Goal: Task Accomplishment & Management: Complete application form

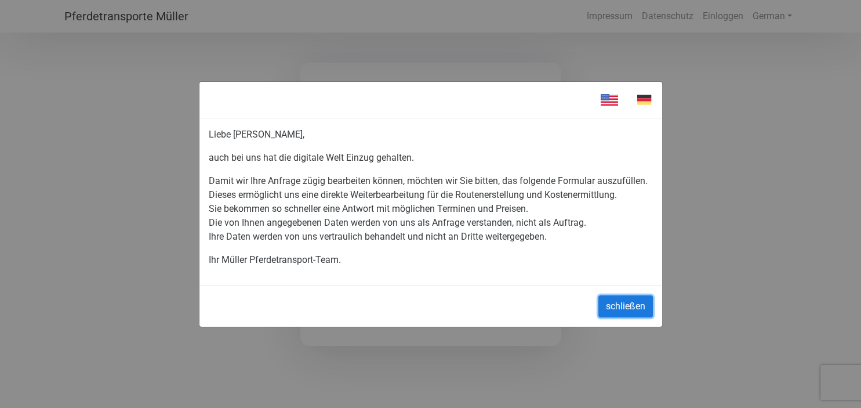
click at [628, 307] on button "schließen" at bounding box center [626, 306] width 55 height 22
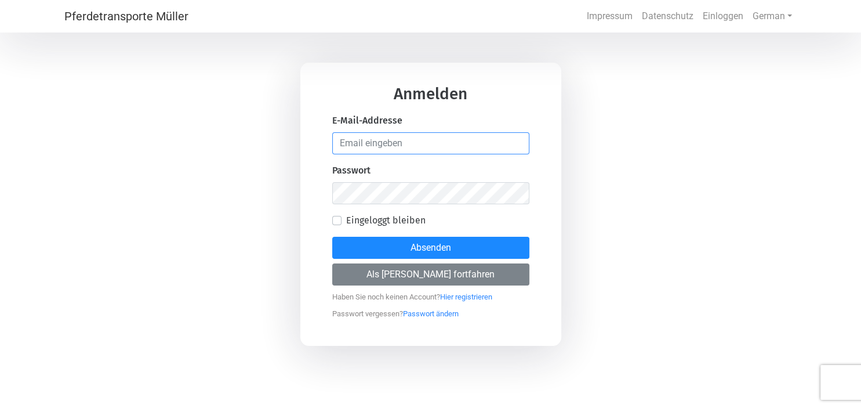
click at [398, 147] on input "email" at bounding box center [430, 143] width 197 height 22
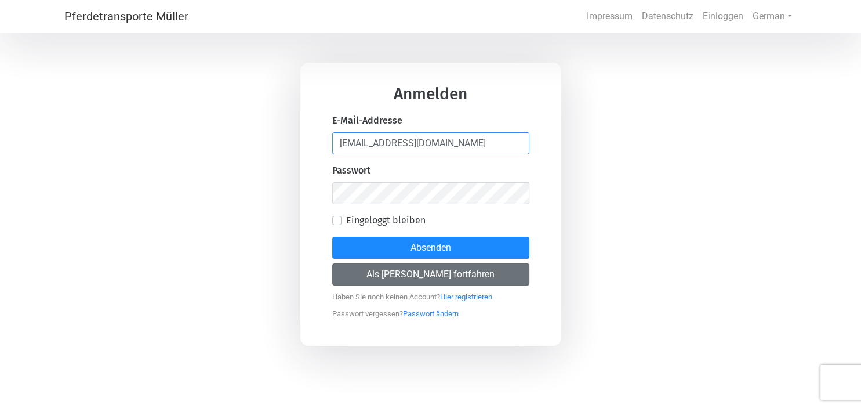
type input "[EMAIL_ADDRESS][DOMAIN_NAME]"
click at [418, 275] on button "Als [PERSON_NAME] fortfahren" at bounding box center [430, 274] width 197 height 22
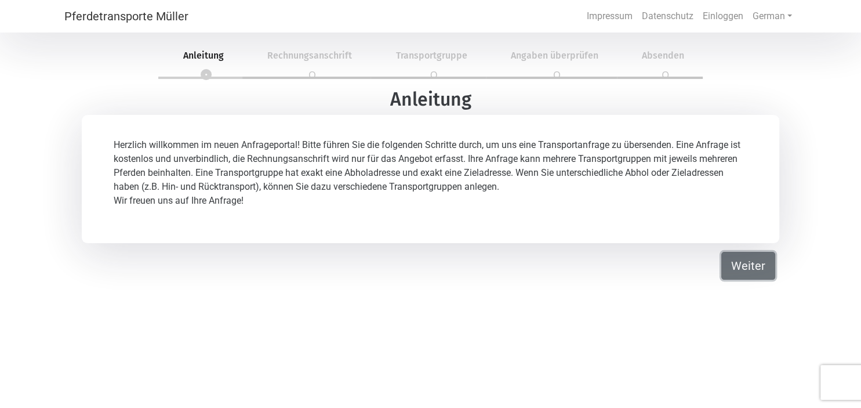
click at [755, 268] on button "Weiter" at bounding box center [749, 266] width 54 height 28
select select "DE"
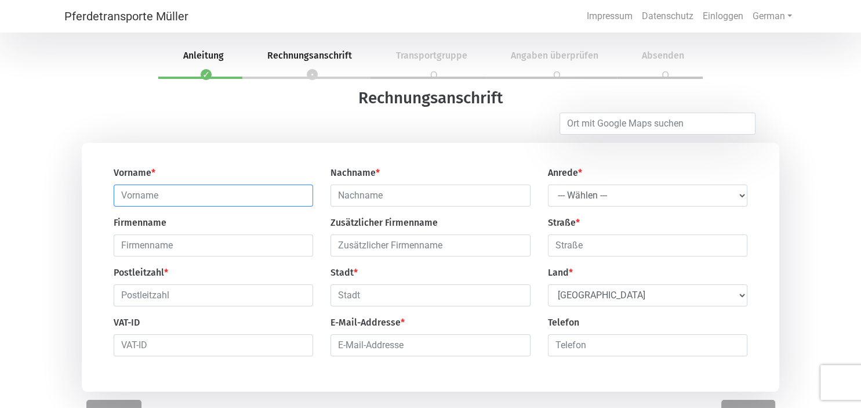
click at [207, 201] on input "text" at bounding box center [214, 195] width 200 height 22
type input "sa"
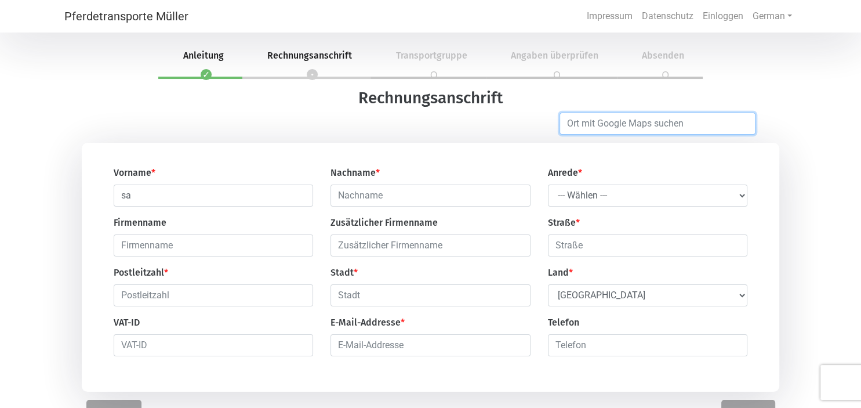
type input "Wertheim"
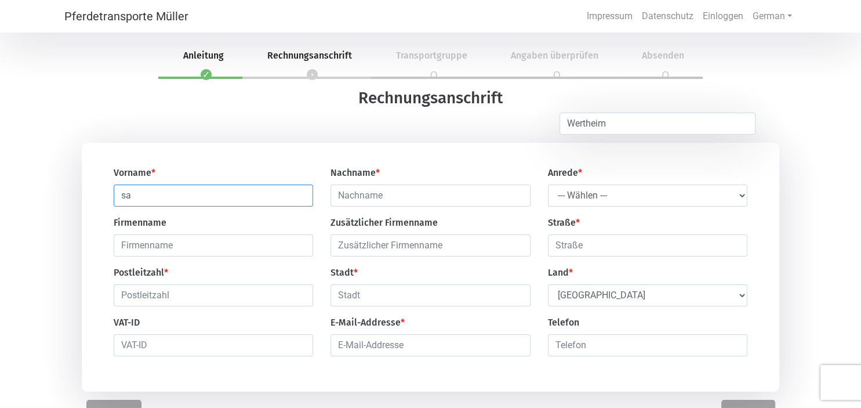
type input "[PERSON_NAME]"
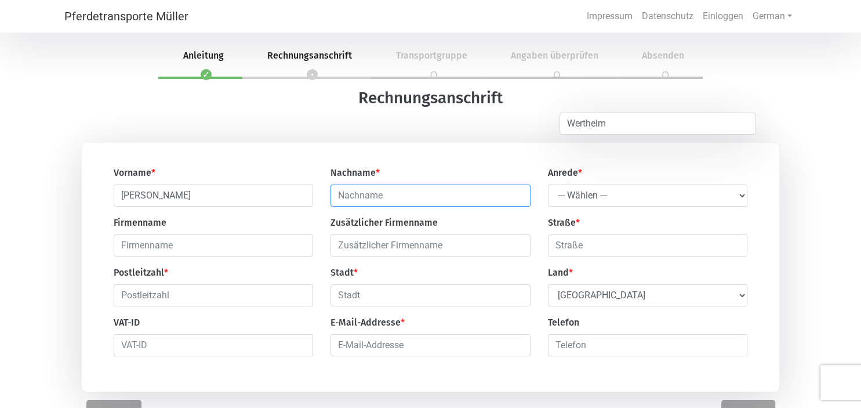
type input "[PERSON_NAME]"
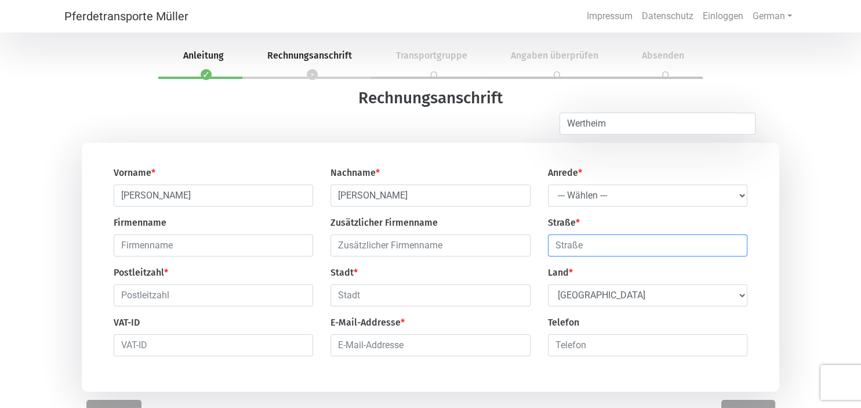
type input "[STREET_ADDRESS]"
type input "97877"
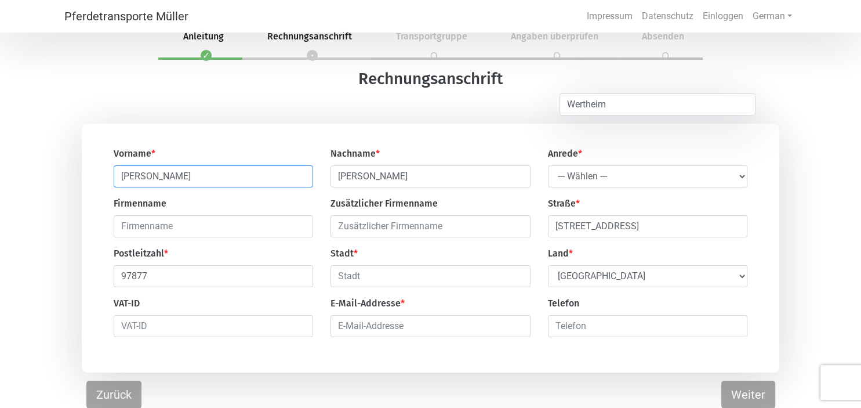
scroll to position [35, 0]
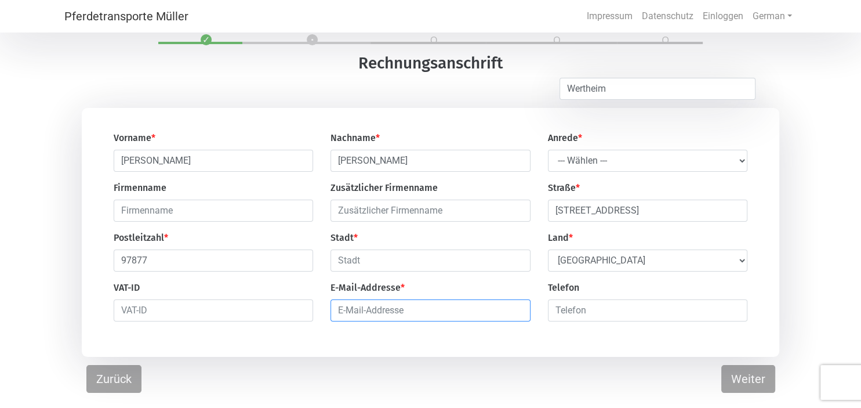
click at [391, 317] on input "email" at bounding box center [431, 310] width 200 height 22
type input "sab"
type input "Wertheim"
type input "[EMAIL_ADDRESS][DOMAIN_NAME]"
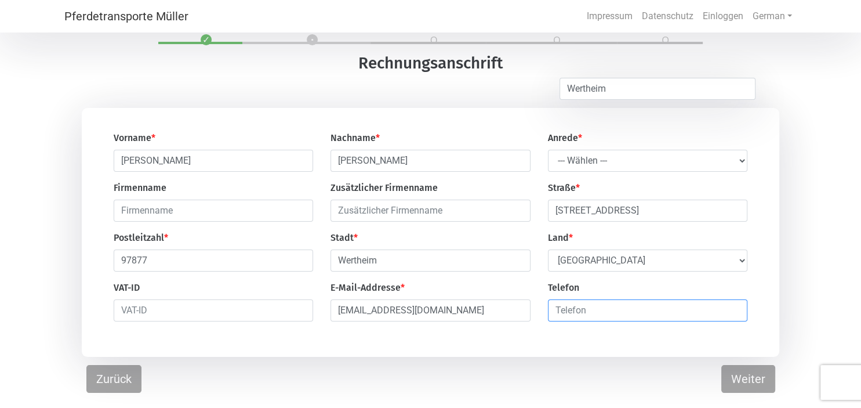
type input "093423520"
click at [548, 150] on select "--- Wählen --- Herr Frau" at bounding box center [648, 161] width 200 height 22
select select "Ms."
click option "Frau" at bounding box center [0, 0] width 0 height 0
click at [751, 383] on button "Weiter" at bounding box center [749, 379] width 54 height 28
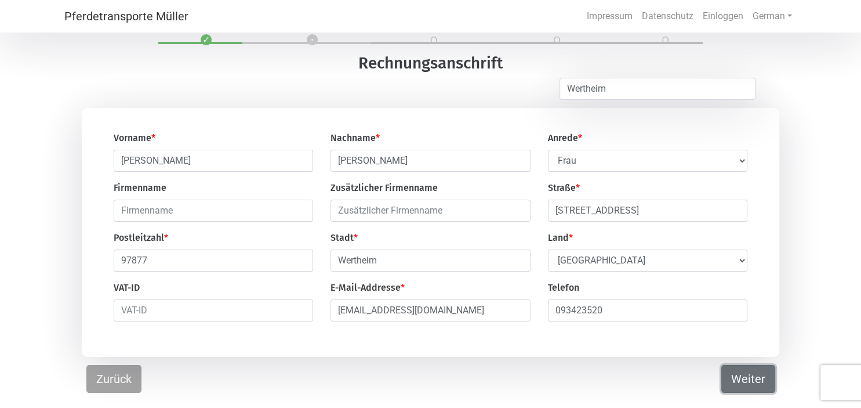
select select "DE"
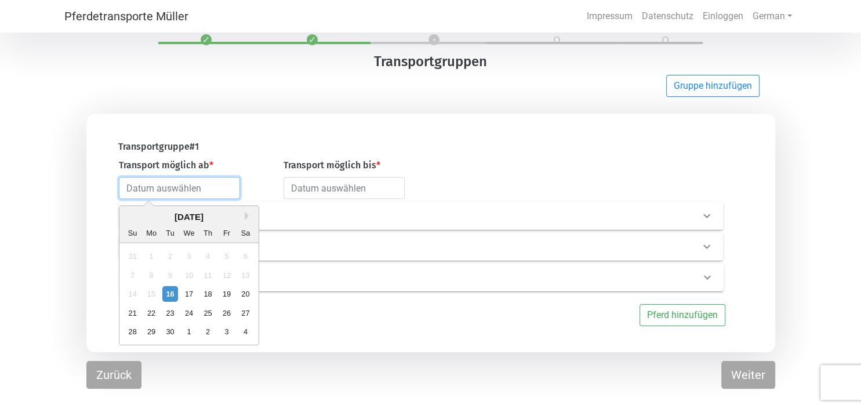
click at [201, 193] on input "text" at bounding box center [179, 188] width 121 height 22
click at [169, 314] on div "23" at bounding box center [170, 313] width 16 height 16
type input "[DATE]"
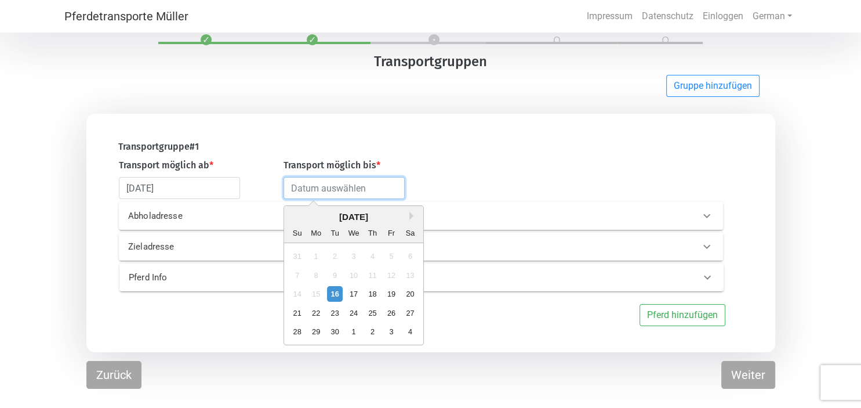
click at [340, 191] on input "text" at bounding box center [344, 188] width 121 height 22
click at [411, 215] on button "Next Month" at bounding box center [414, 216] width 8 height 8
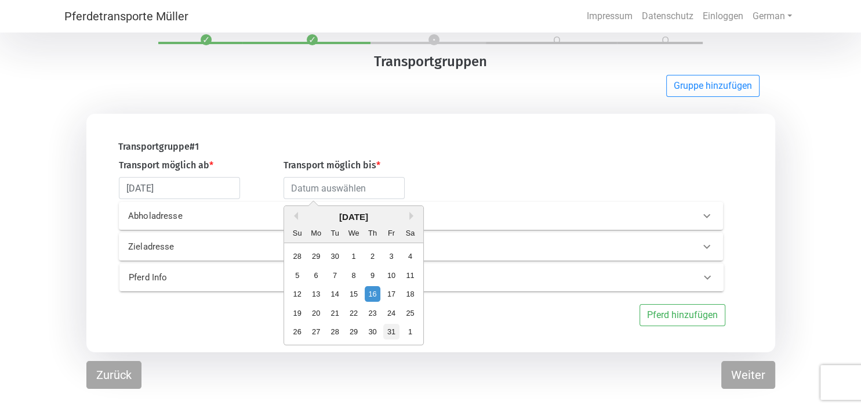
click at [387, 335] on div "31" at bounding box center [392, 332] width 16 height 16
type input "[DATE]"
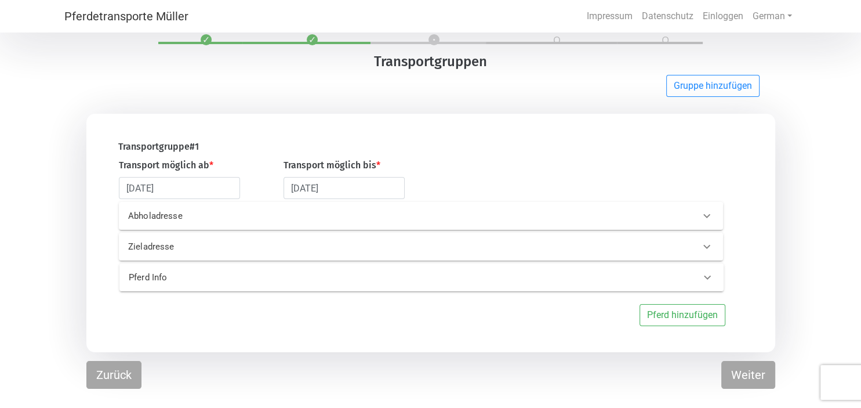
click at [708, 218] on icon at bounding box center [707, 216] width 7 height 4
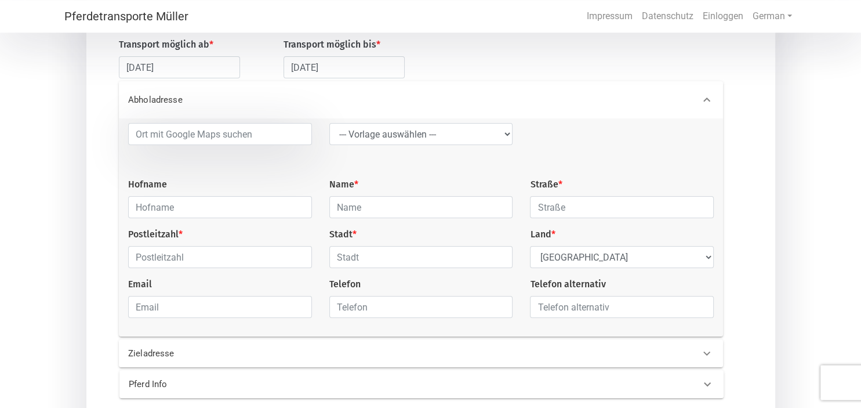
scroll to position [157, 0]
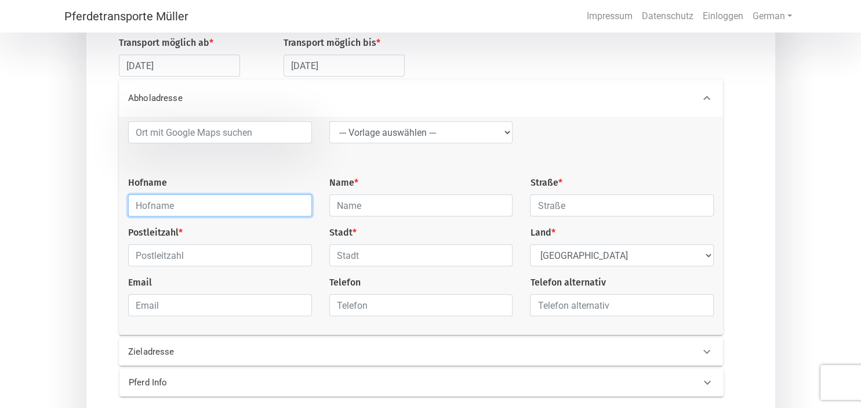
click at [205, 200] on input "text" at bounding box center [220, 205] width 184 height 22
type input "Lindenhöhe"
click at [354, 208] on input "text" at bounding box center [421, 205] width 184 height 22
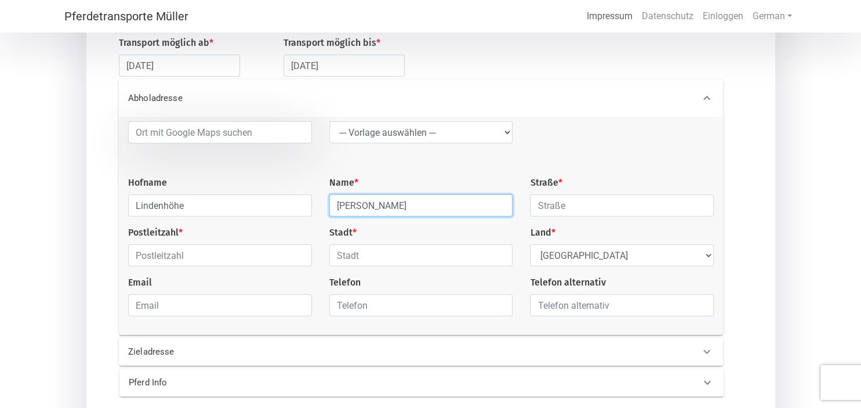
type input "[PERSON_NAME]"
click at [557, 207] on input "text" at bounding box center [622, 205] width 184 height 22
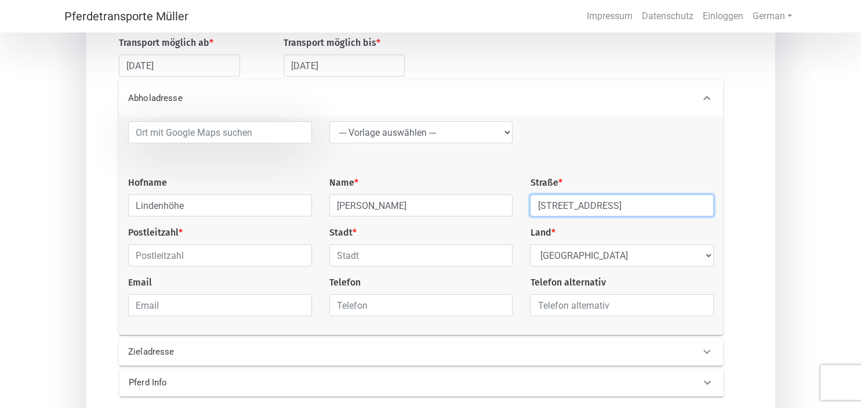
type input "[STREET_ADDRESS]"
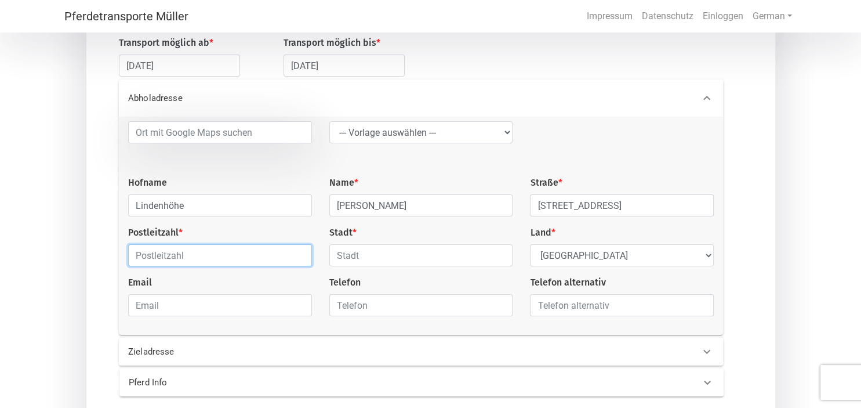
click at [196, 261] on input "text" at bounding box center [220, 255] width 184 height 22
type input "97877"
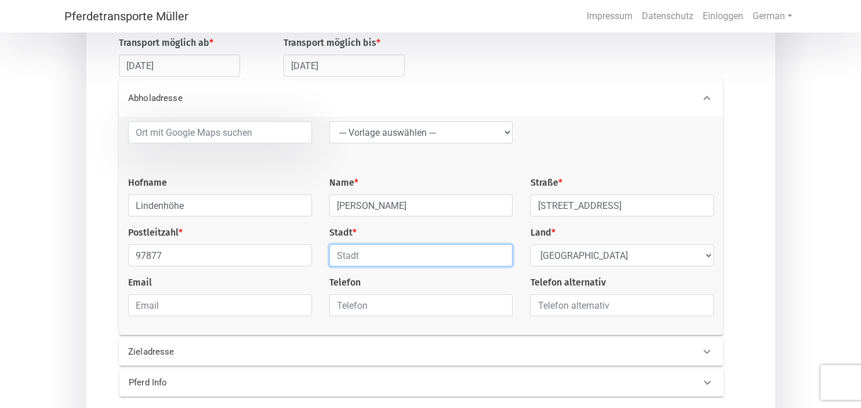
click at [356, 256] on input "text" at bounding box center [421, 255] width 184 height 22
type input "Wertheim-[GEOGRAPHIC_DATA]"
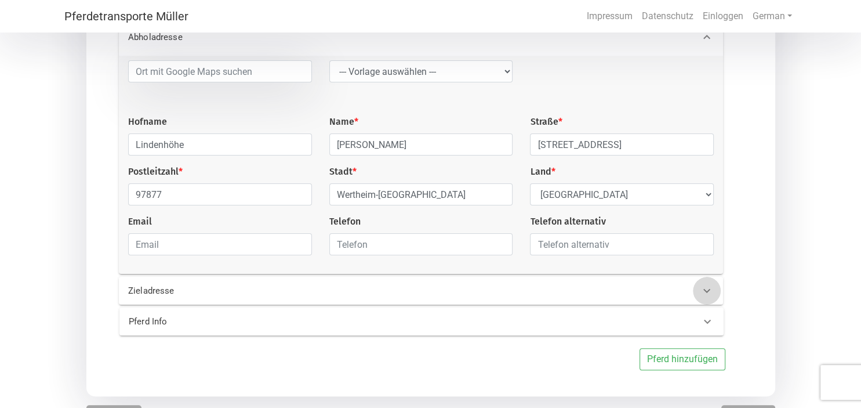
click at [704, 296] on icon at bounding box center [707, 291] width 14 height 14
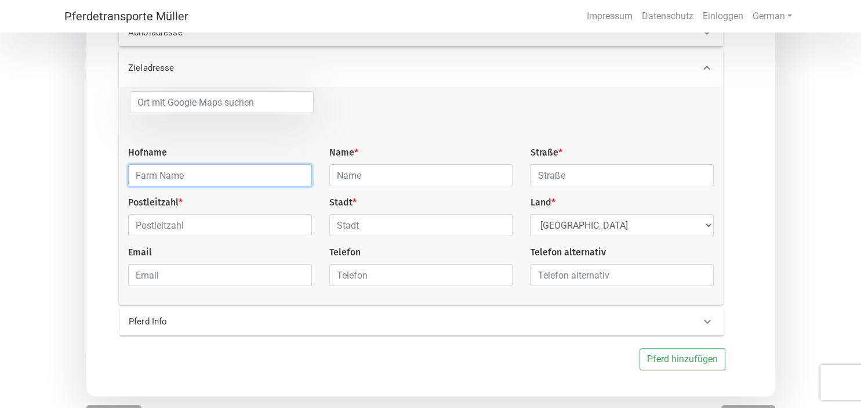
click at [261, 186] on input "text" at bounding box center [220, 175] width 184 height 22
type input "Kjölavik"
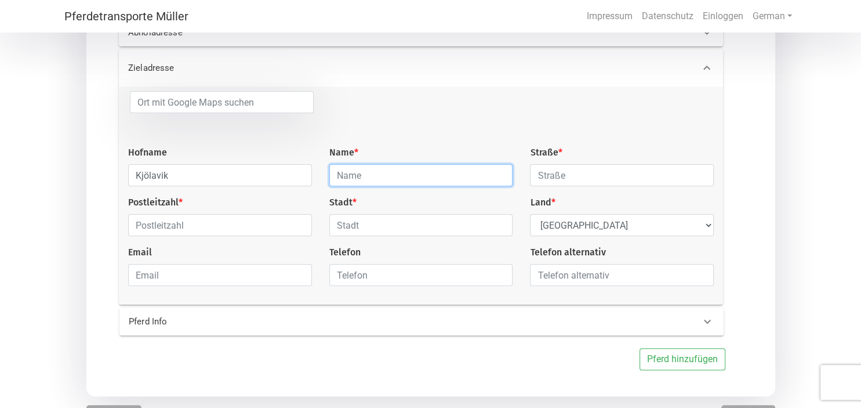
click at [402, 181] on input "text" at bounding box center [421, 175] width 184 height 22
type input "L"
type input "[PERSON_NAME]"
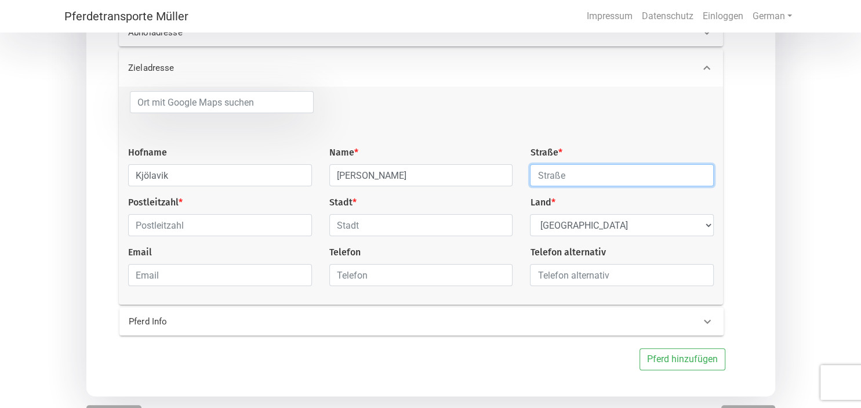
click at [570, 169] on input "text" at bounding box center [622, 175] width 184 height 22
click at [593, 175] on input "[GEOGRAPHIC_DATA] 2" at bounding box center [622, 175] width 184 height 22
type input "[STREET_ADDRESS]"
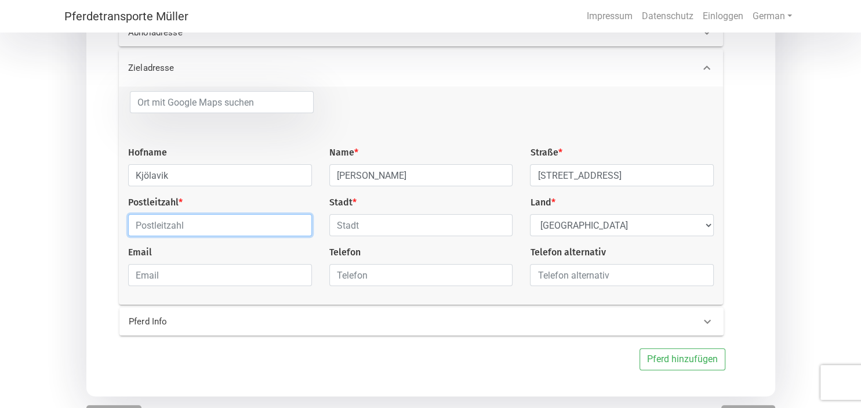
click at [193, 224] on input "text" at bounding box center [220, 225] width 184 height 22
type input "24257"
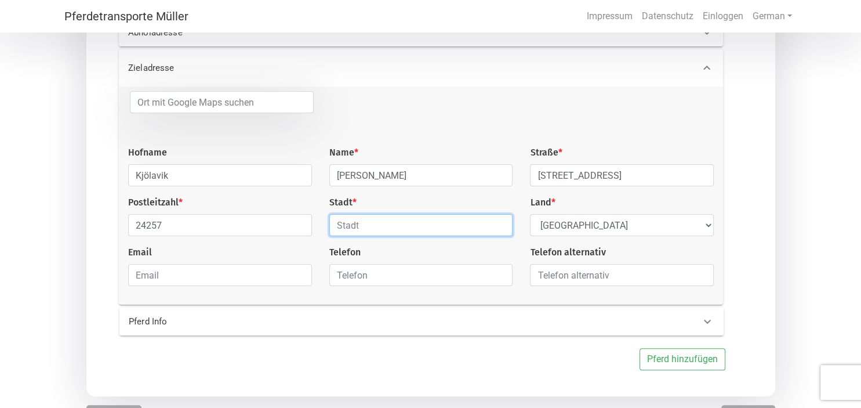
click at [347, 231] on input "text" at bounding box center [421, 225] width 184 height 22
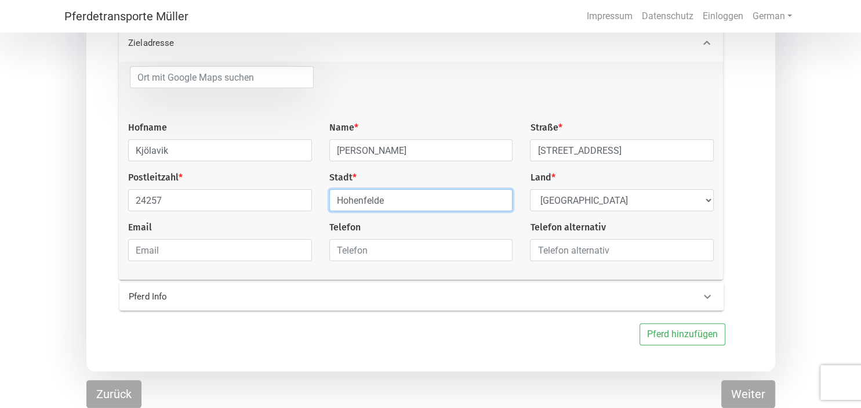
type input "Hohenfelde"
click at [708, 298] on icon at bounding box center [707, 297] width 7 height 4
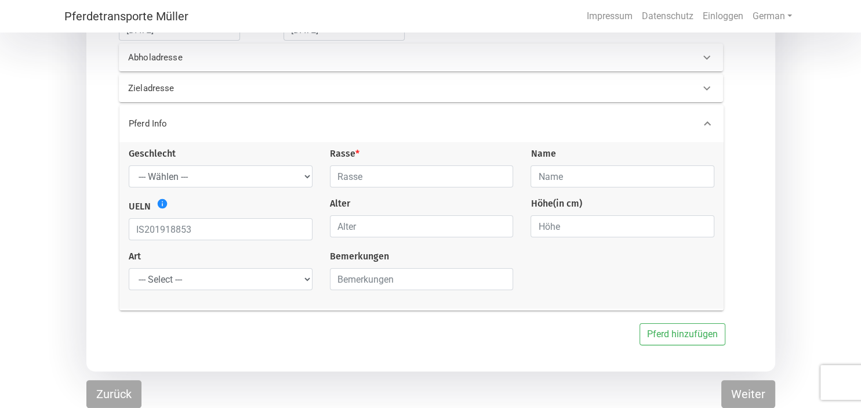
scroll to position [194, 0]
click at [129, 167] on select "--- Wählen --- Hengst Wallach Stute" at bounding box center [221, 178] width 184 height 22
select select "mare"
click option "Stute" at bounding box center [0, 0] width 0 height 0
click at [410, 178] on input "text" at bounding box center [422, 178] width 184 height 22
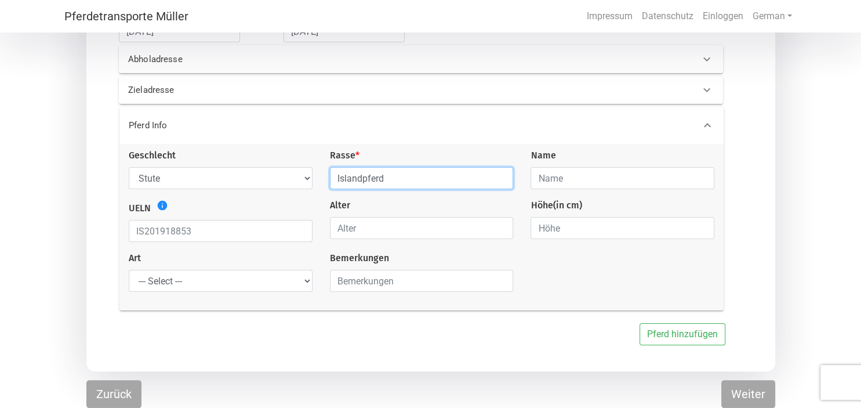
type input "Islandpferd"
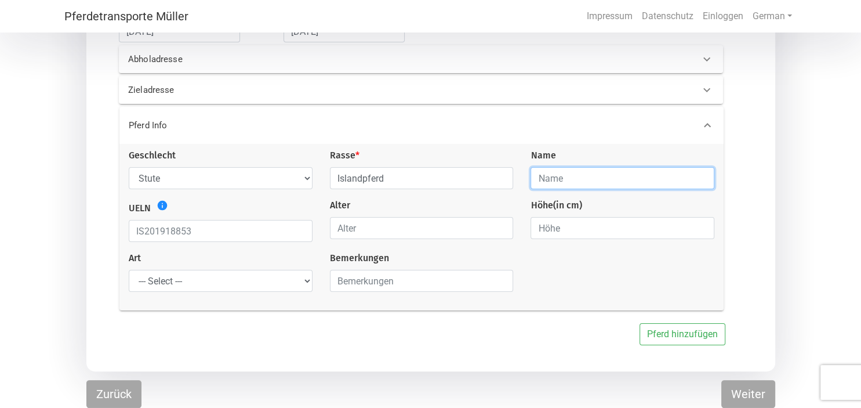
click at [570, 173] on input "text" at bounding box center [623, 178] width 184 height 22
type input "Hrönn"
click at [160, 206] on icon "info" at bounding box center [163, 206] width 12 height 12
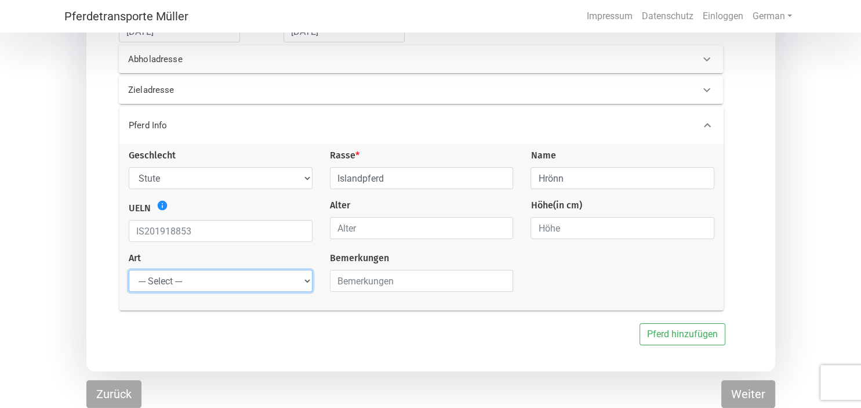
click at [129, 270] on select "--- Select --- Problempferd Reitpferd Rohes Pferd Fohlen" at bounding box center [221, 281] width 184 height 22
select select "saddle_horse"
click option "Reitpferd" at bounding box center [0, 0] width 0 height 0
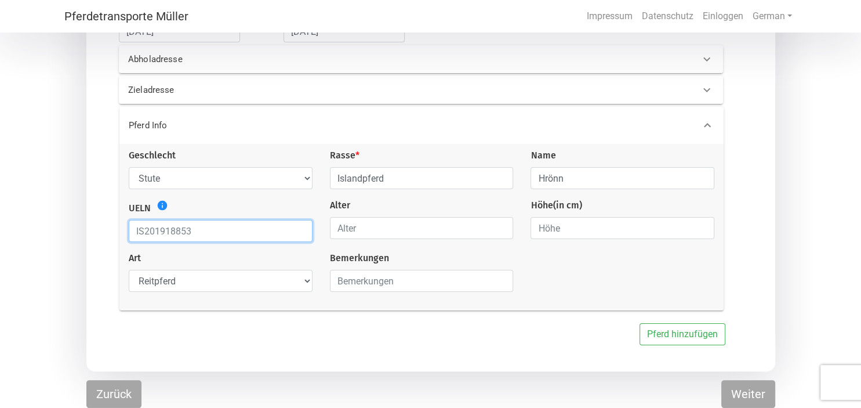
click at [191, 232] on input "text" at bounding box center [221, 231] width 184 height 22
click at [192, 231] on input "text" at bounding box center [221, 231] width 184 height 22
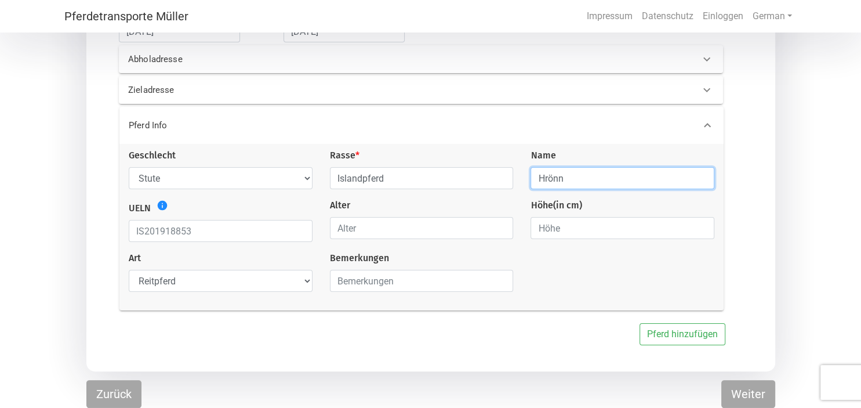
click at [584, 180] on input "Hrönn" at bounding box center [623, 178] width 184 height 22
type input "Hrönn [PERSON_NAME]"
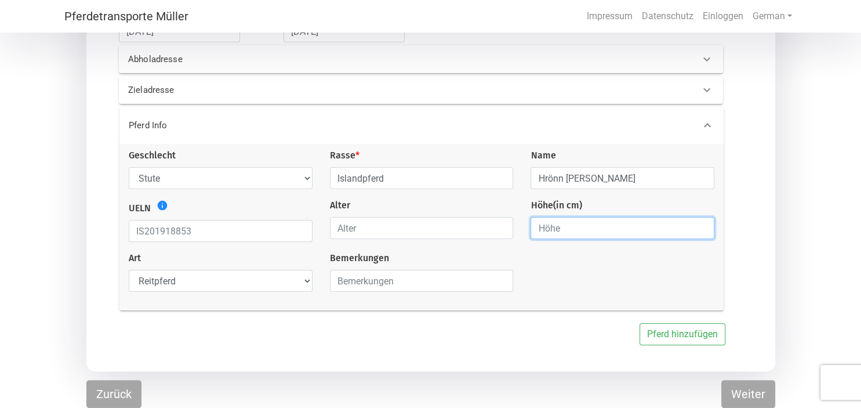
click at [553, 227] on input "number" at bounding box center [623, 228] width 184 height 22
type input "13"
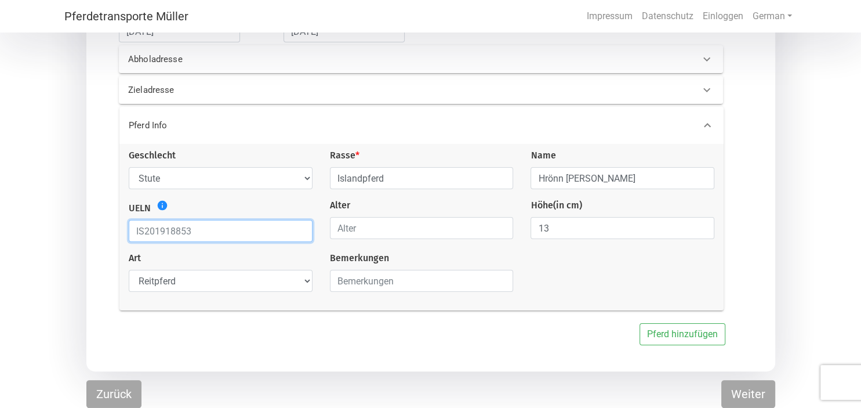
click at [194, 229] on input "text" at bounding box center [221, 231] width 184 height 22
type input "352002011275401"
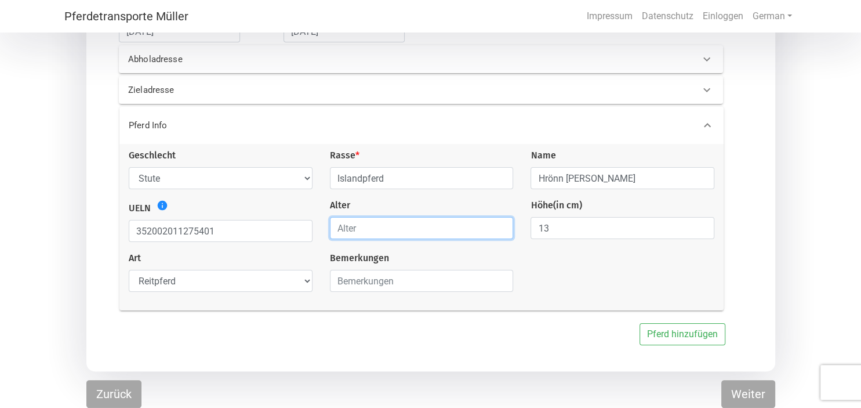
click at [481, 230] on input "number" at bounding box center [422, 228] width 184 height 22
type input "14"
click at [555, 229] on input "13" at bounding box center [623, 228] width 184 height 22
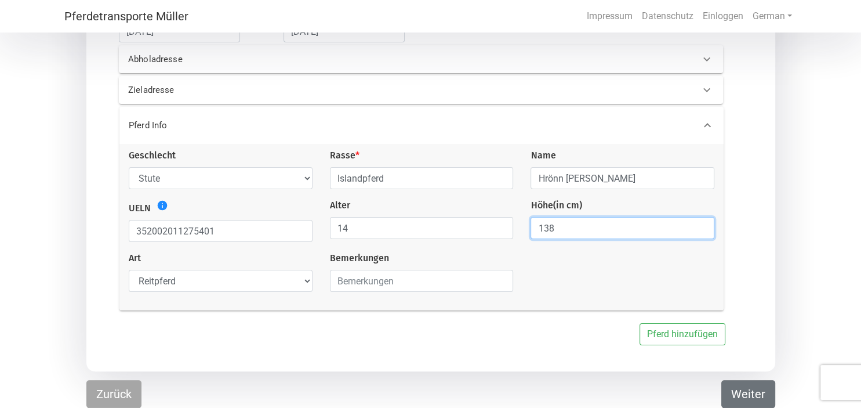
type input "138"
click at [748, 393] on button "Weiter" at bounding box center [749, 394] width 54 height 28
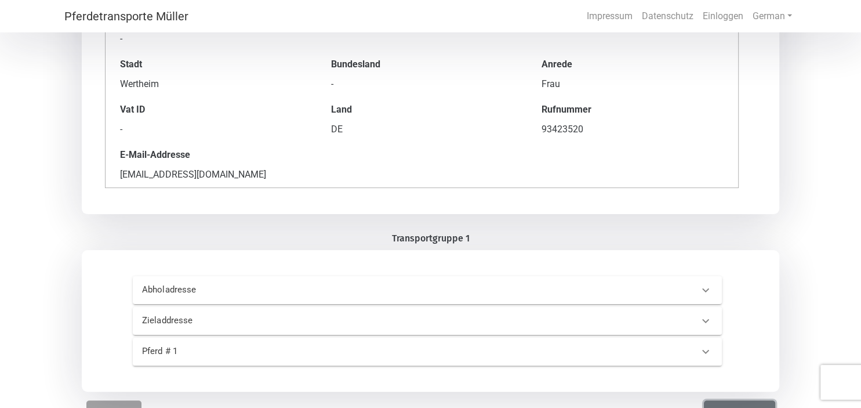
scroll to position [204, 0]
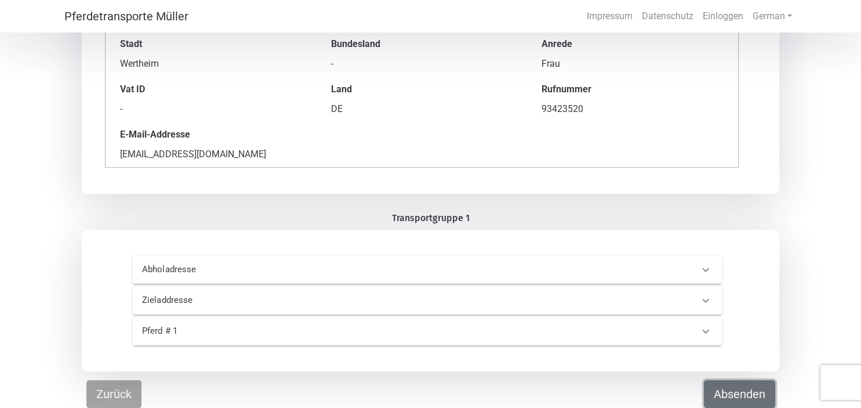
click at [744, 396] on button "Absenden" at bounding box center [739, 394] width 71 height 28
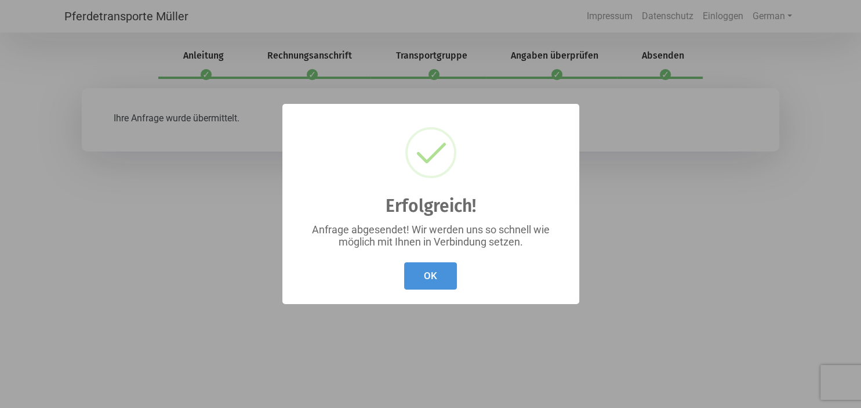
scroll to position [0, 0]
click at [430, 276] on button "OK" at bounding box center [430, 275] width 53 height 27
